Goal: Task Accomplishment & Management: Manage account settings

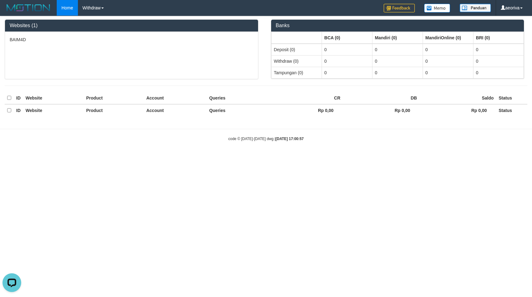
click at [177, 28] on div "Websites (1)" at bounding box center [131, 26] width 253 height 12
click at [78, 5] on link "Withdraw" at bounding box center [93, 8] width 31 height 16
click at [78, 6] on link "Withdraw" at bounding box center [93, 8] width 31 height 16
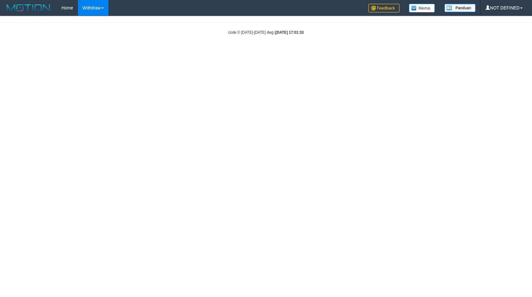
click at [78, 5] on link "Withdraw" at bounding box center [93, 8] width 31 height 16
click at [78, 6] on link "Withdraw" at bounding box center [93, 8] width 31 height 16
click at [57, 9] on link "Home" at bounding box center [67, 8] width 21 height 16
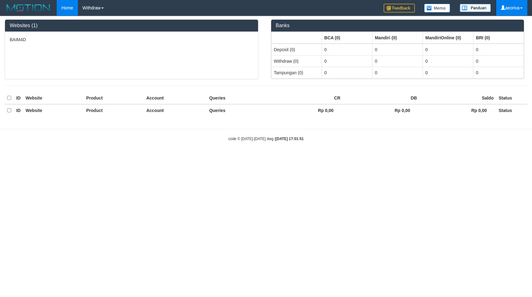
click at [506, 6] on link "aeoriva" at bounding box center [511, 8] width 31 height 16
click at [520, 5] on link "aeoriva" at bounding box center [511, 8] width 31 height 16
click at [170, 9] on div "Home Withdraw WD Fetch WD List WD Grab Mutasi WD Report Report Link History PGA…" at bounding box center [266, 8] width 523 height 16
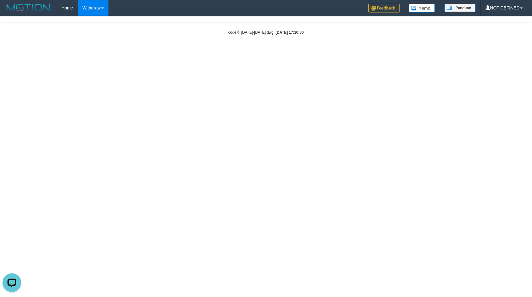
click at [78, 7] on link "Withdraw" at bounding box center [93, 8] width 31 height 16
click at [520, 8] on link "NOT DEFINED" at bounding box center [504, 8] width 46 height 16
click at [499, 7] on link "NOT DEFINED" at bounding box center [504, 8] width 46 height 16
click at [78, 7] on link "Withdraw" at bounding box center [93, 8] width 31 height 16
